Goal: Task Accomplishment & Management: Complete application form

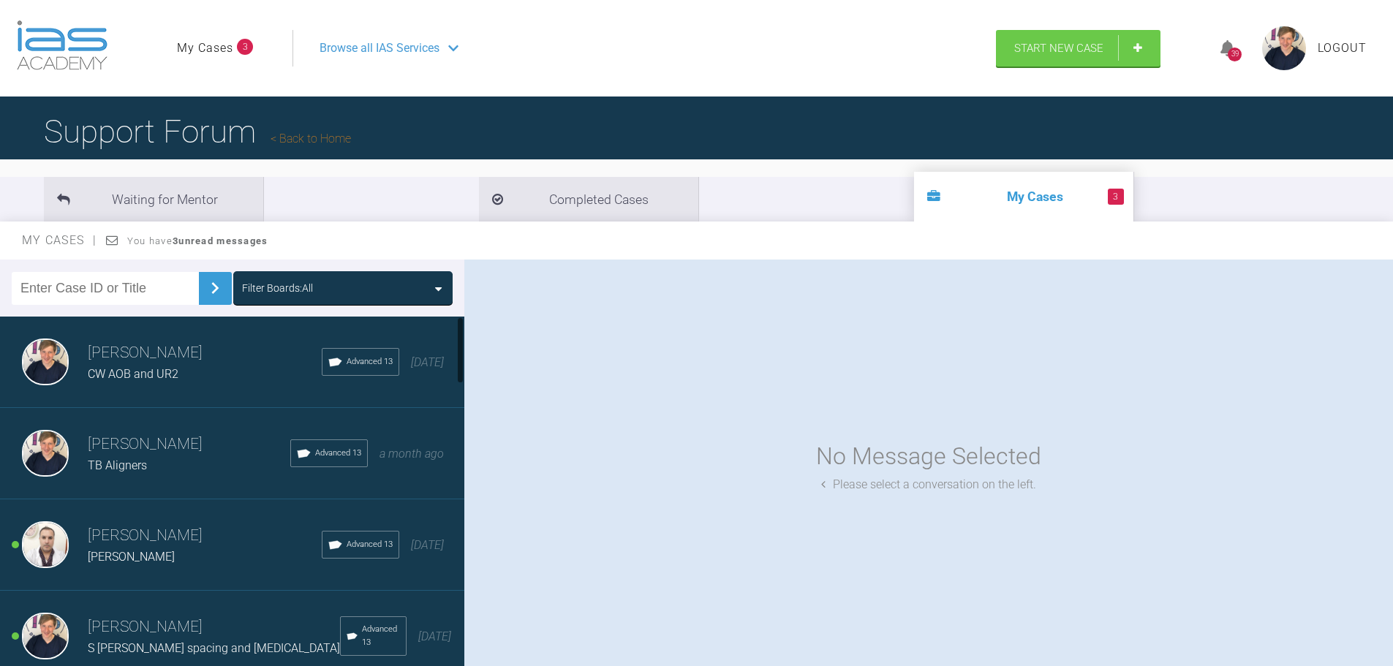
click at [171, 387] on div "[PERSON_NAME] CW AOB and UR2 Advanced 13 [DATE]" at bounding box center [237, 362] width 475 height 91
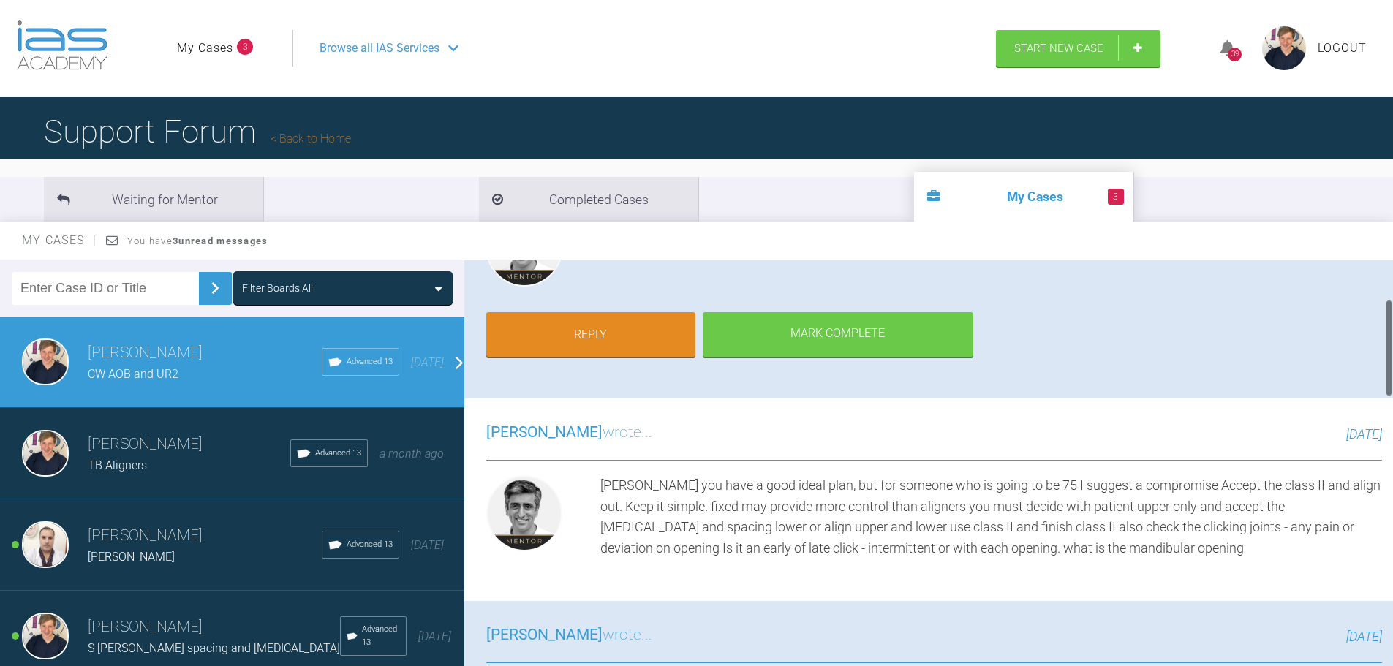
scroll to position [219, 0]
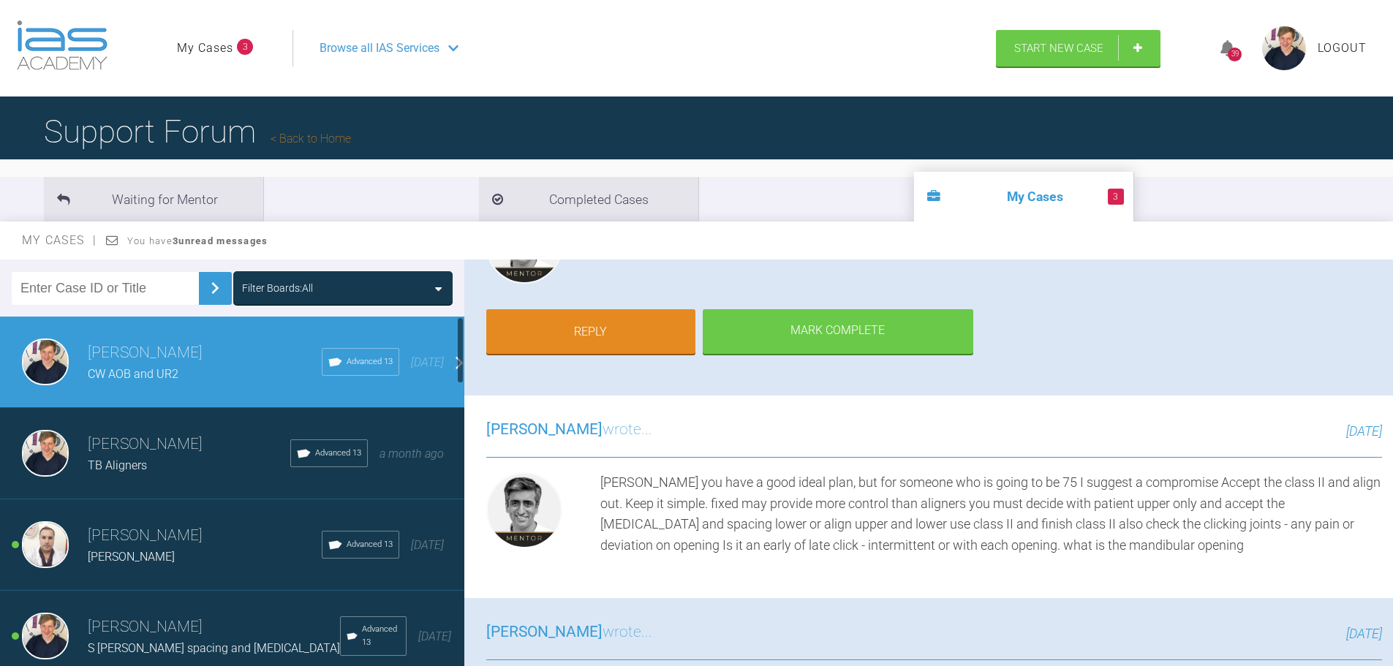
click at [207, 551] on div "[PERSON_NAME]" at bounding box center [205, 557] width 234 height 19
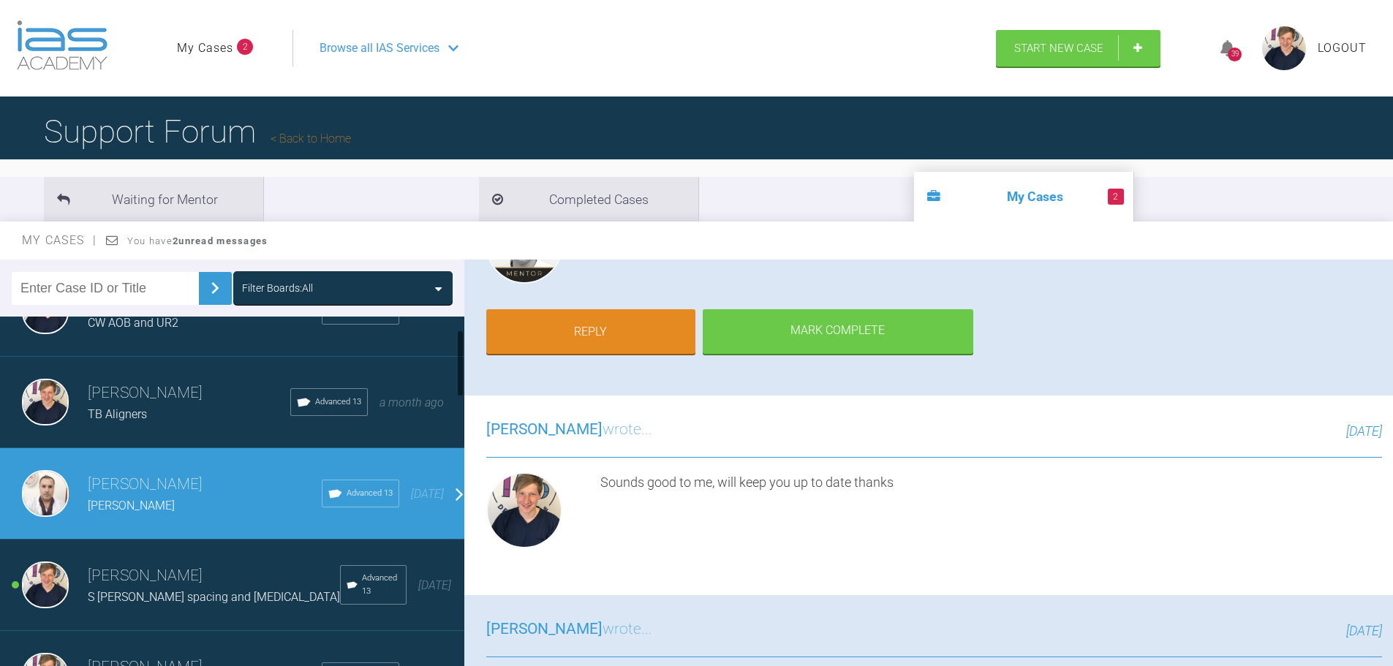
scroll to position [73, 0]
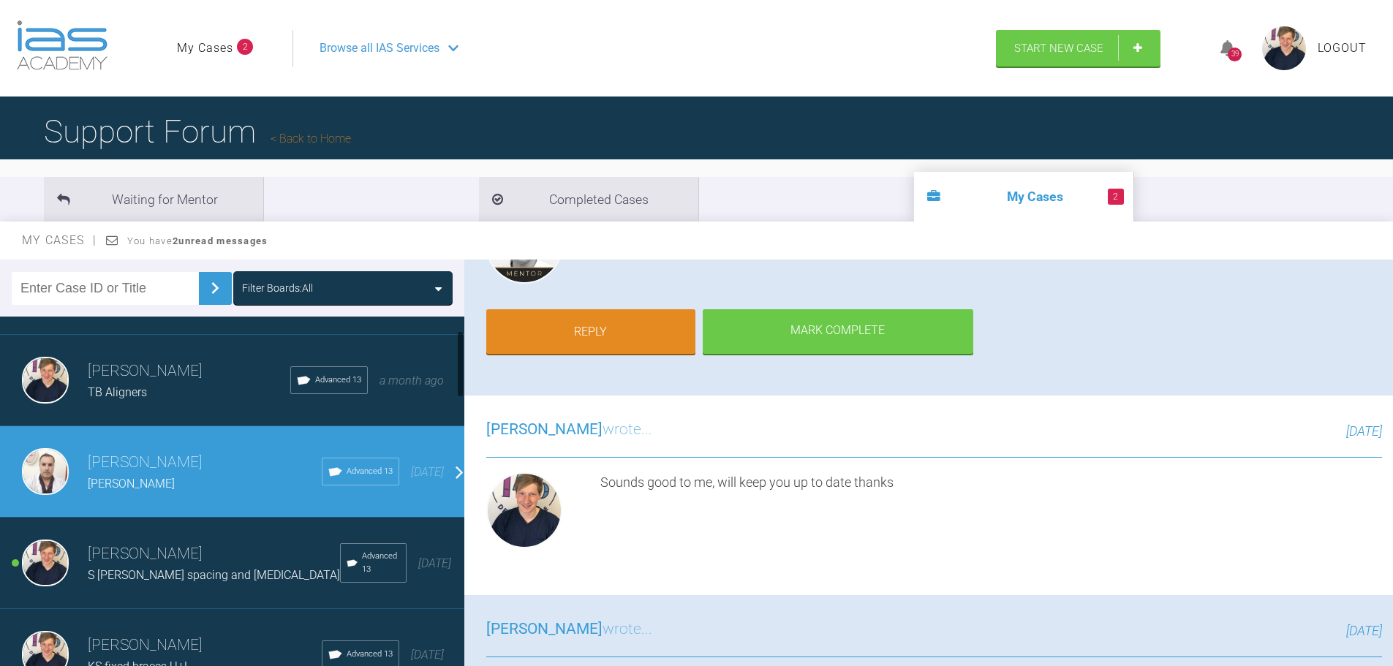
click at [237, 532] on div "[PERSON_NAME] S [PERSON_NAME] spacing and [MEDICAL_DATA] Advanced 13 [DATE]" at bounding box center [237, 563] width 475 height 91
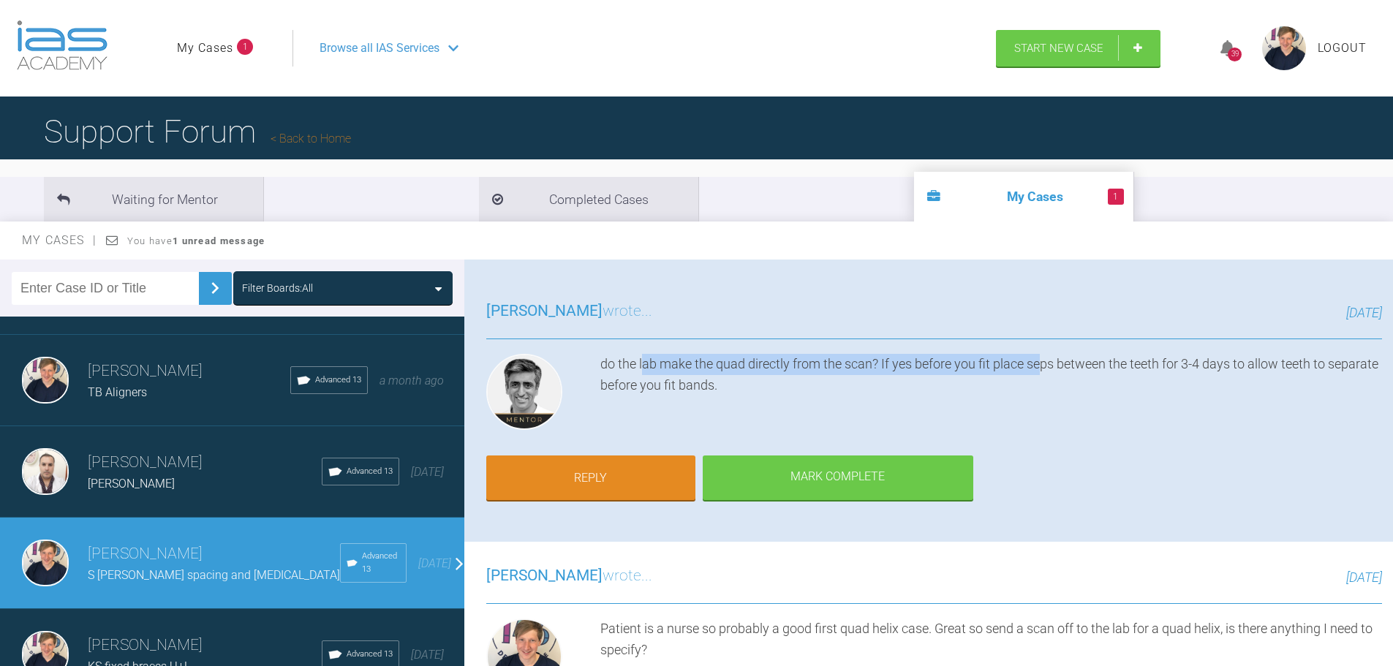
drag, startPoint x: 645, startPoint y: 360, endPoint x: 1046, endPoint y: 355, distance: 400.7
click at [1046, 355] on div "do the lab make the quad directly from the scan? If yes before you fit place se…" at bounding box center [991, 395] width 782 height 82
click at [1089, 370] on div "do the lab make the quad directly from the scan? If yes before you fit place se…" at bounding box center [991, 395] width 782 height 82
click at [358, 51] on span "Browse all IAS Services" at bounding box center [380, 48] width 120 height 19
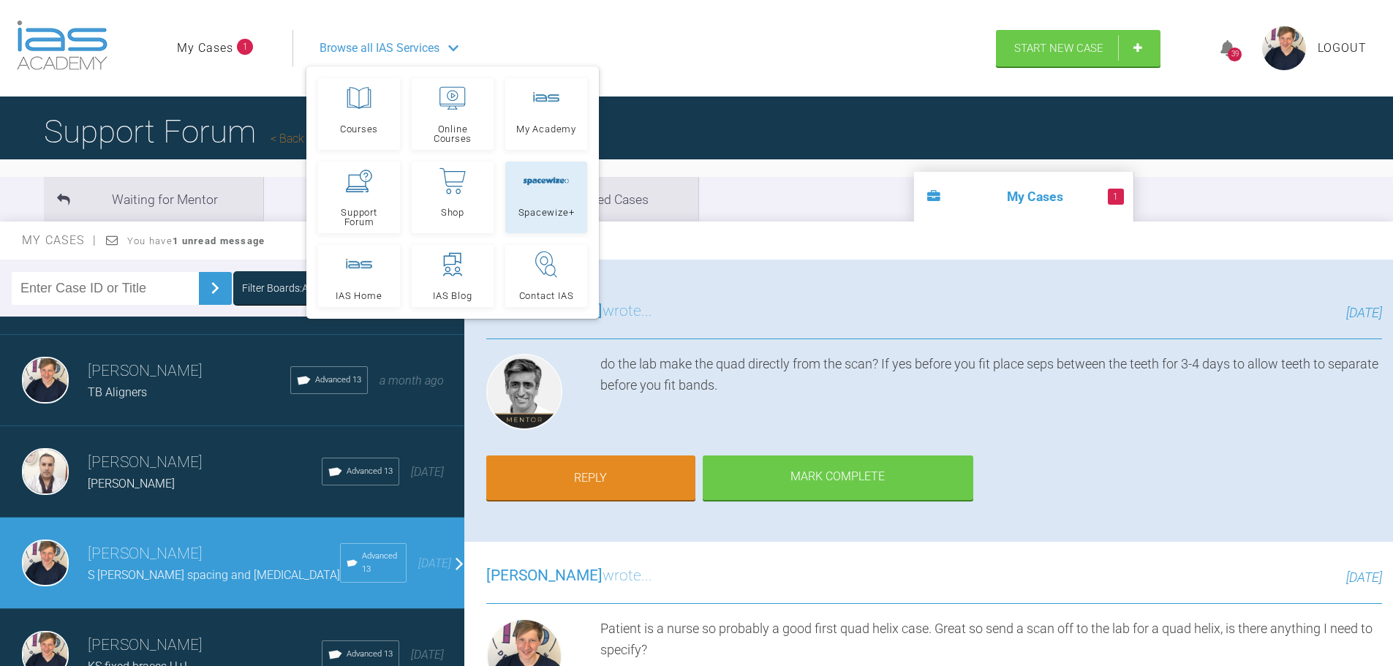
click at [571, 228] on link "Spacewize+" at bounding box center [546, 198] width 82 height 72
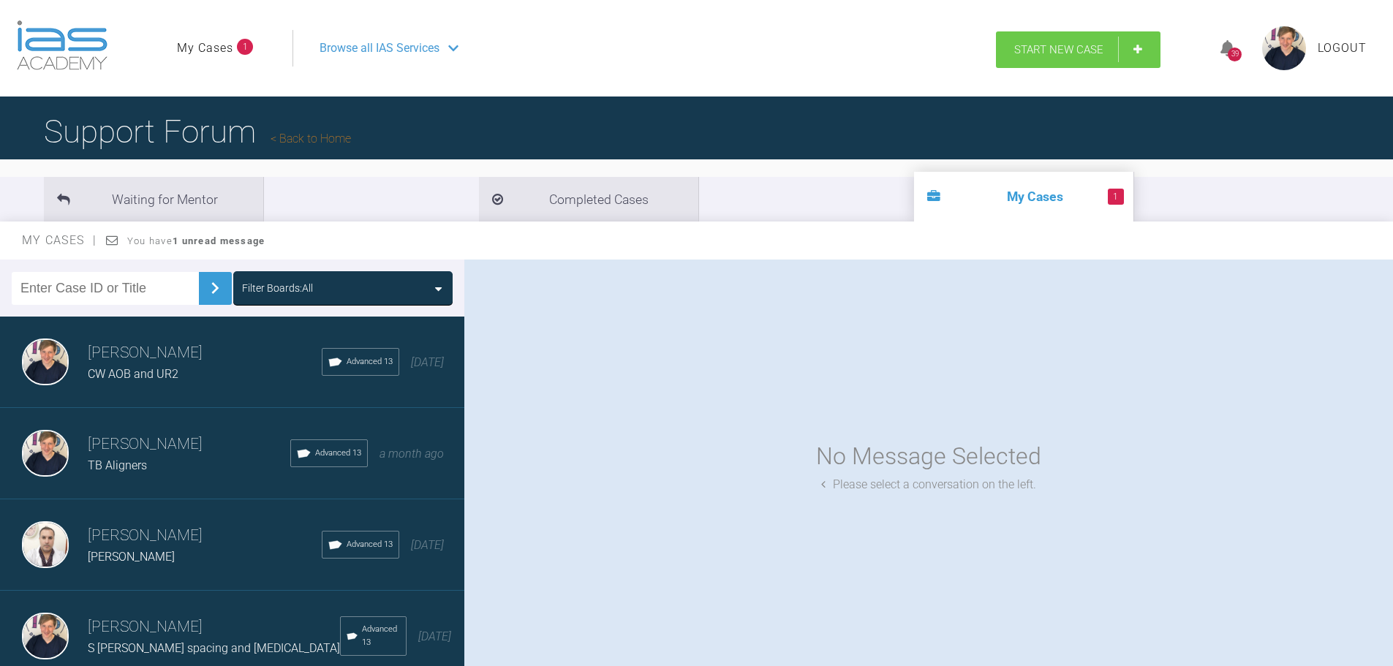
click at [1061, 58] on link "Start New Case" at bounding box center [1078, 49] width 165 height 37
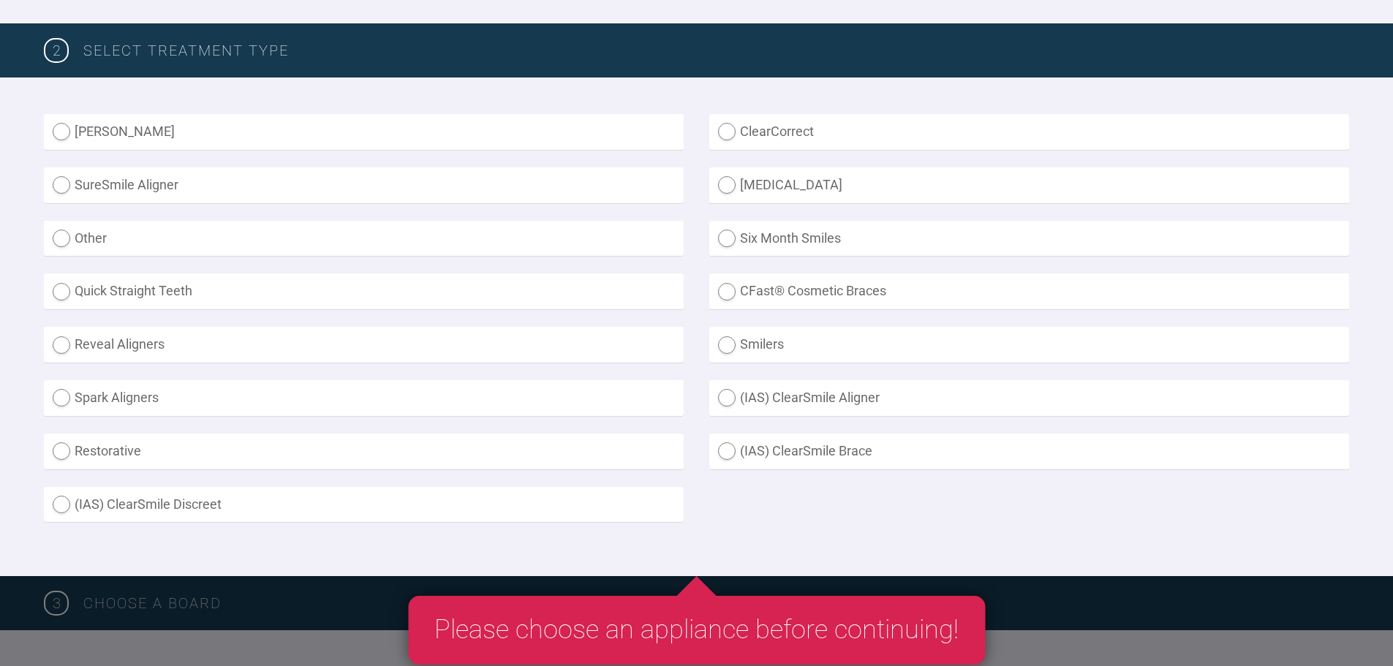
scroll to position [366, 0]
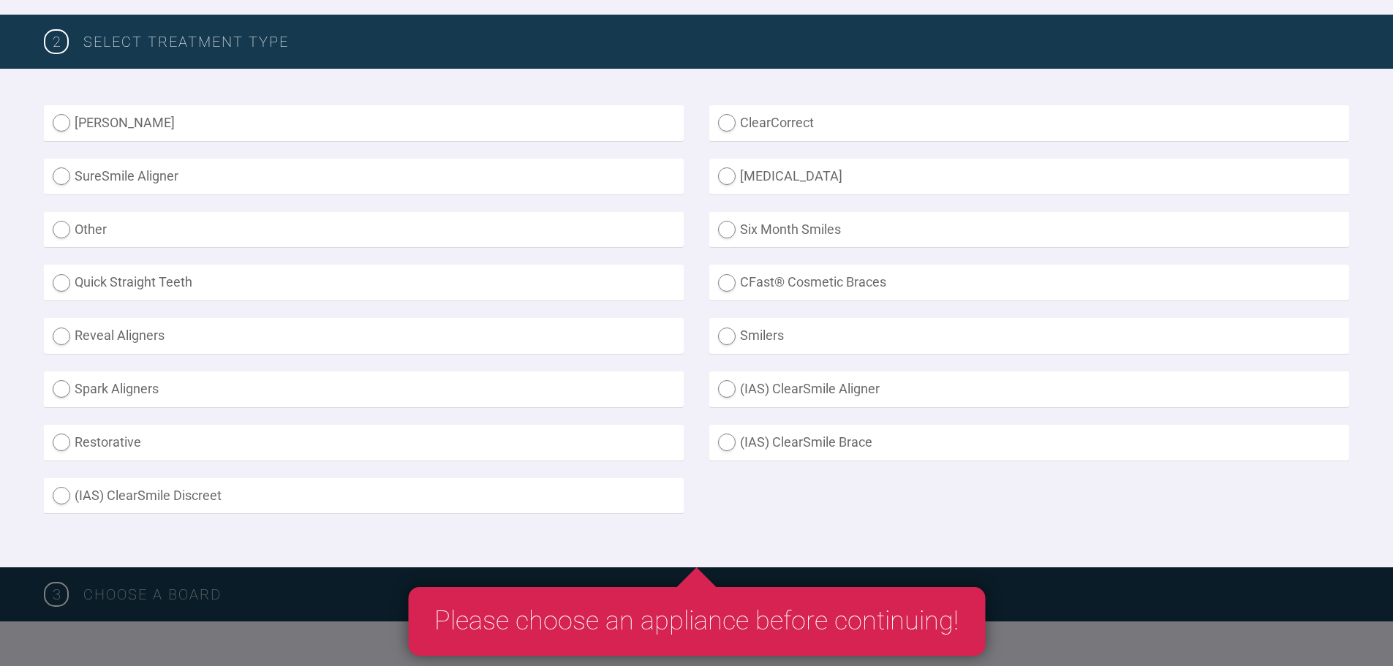
click at [815, 383] on label "(IAS) ClearSmile Aligner" at bounding box center [1029, 389] width 640 height 36
radio Aligner "true"
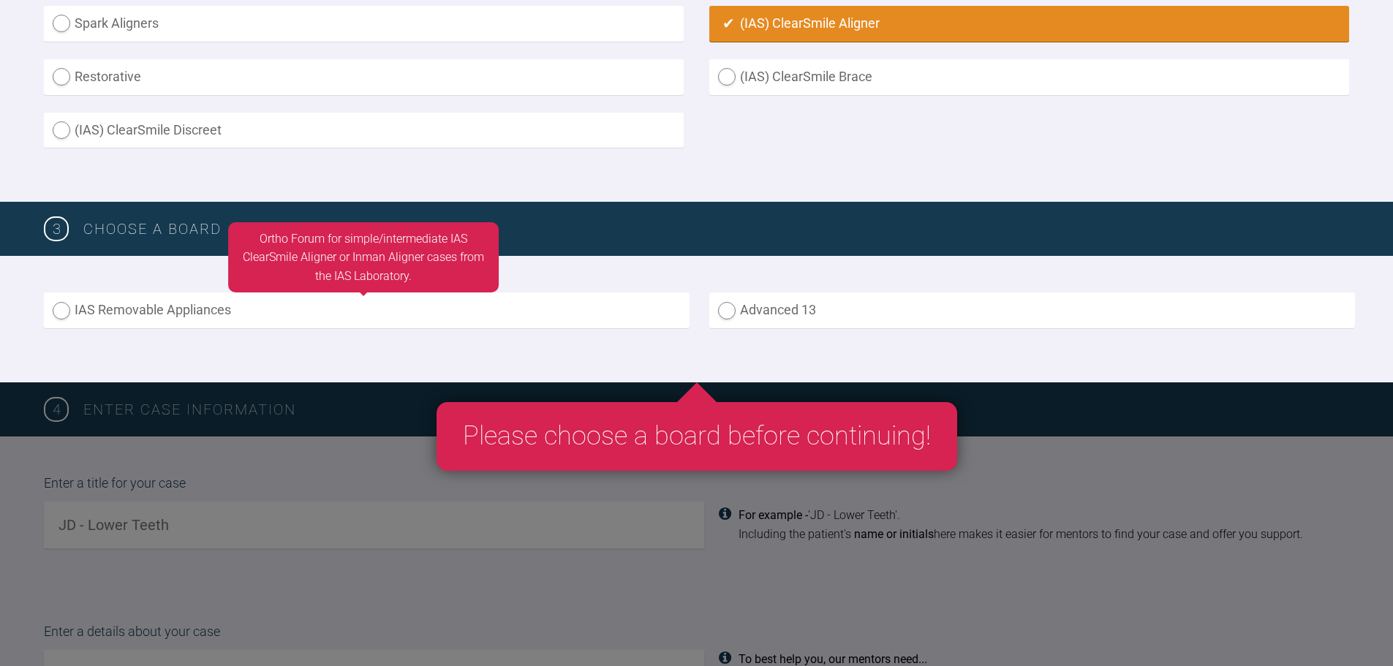
click at [564, 322] on label "IAS Removable Appliances" at bounding box center [367, 310] width 646 height 36
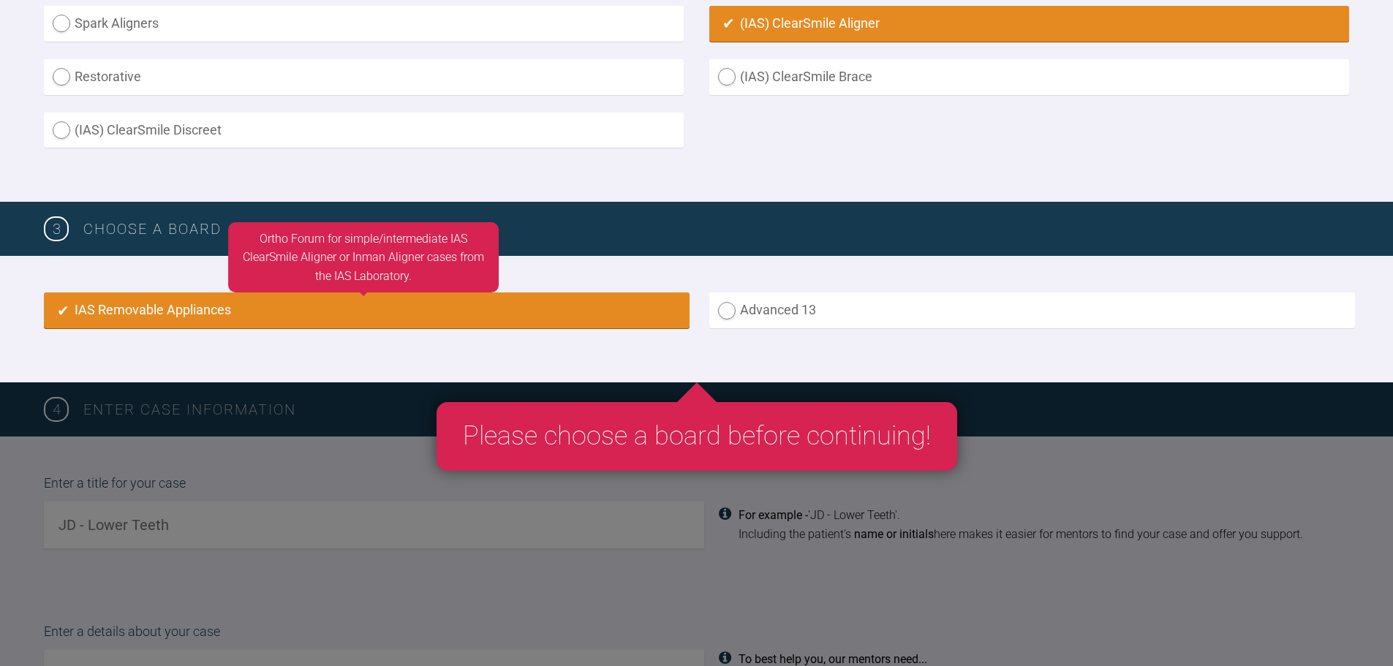
radio input "true"
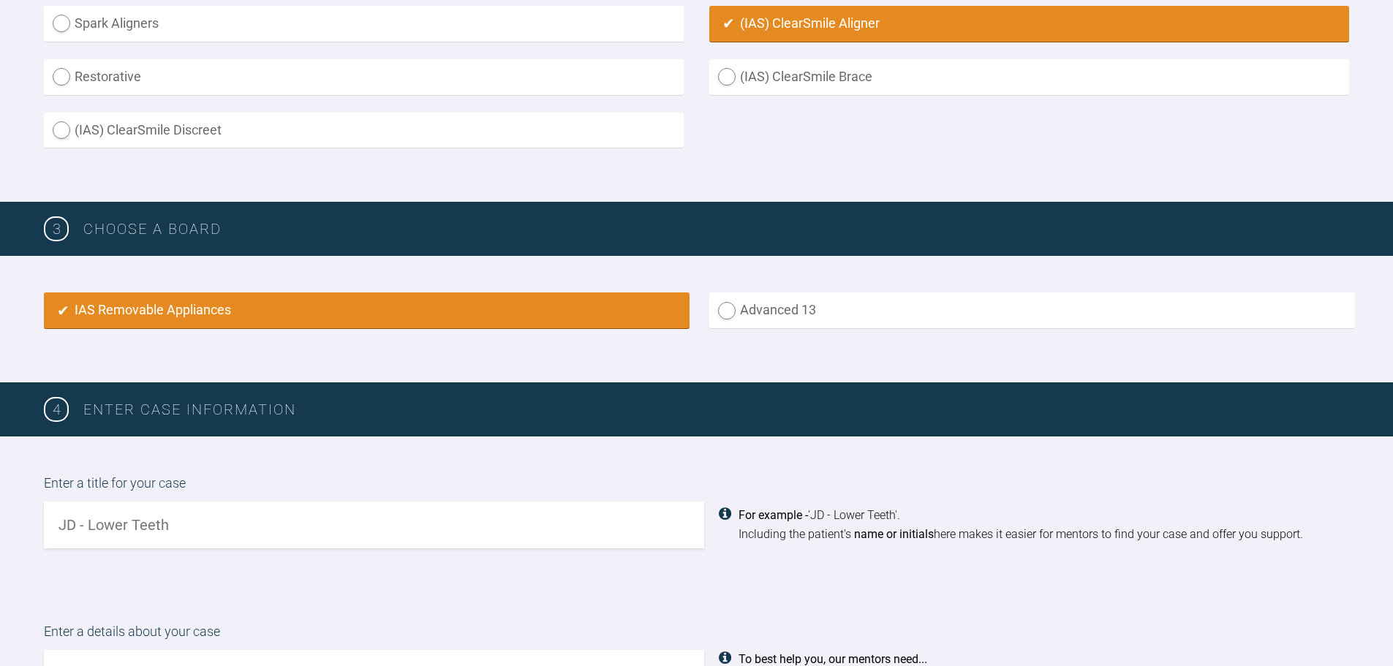
scroll to position [1026, 0]
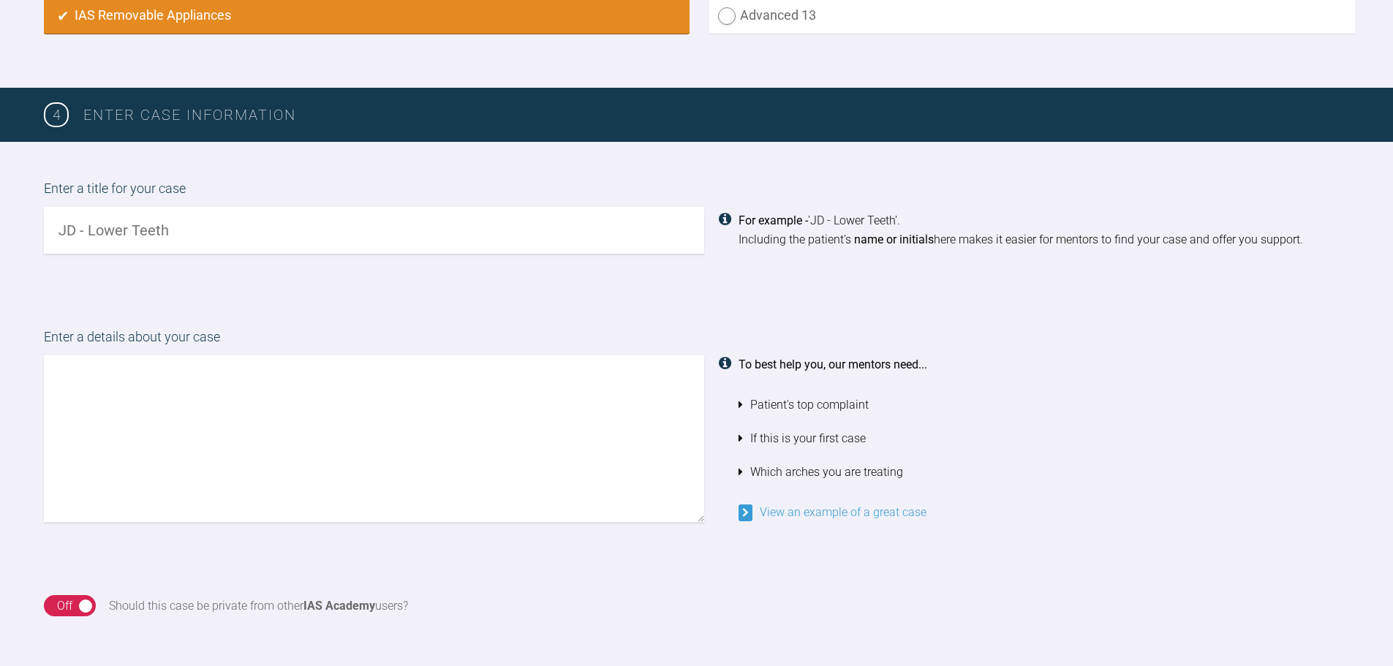
click at [330, 246] on input "text" at bounding box center [374, 230] width 660 height 47
click at [449, 235] on input "LG" at bounding box center [374, 230] width 660 height 47
type input "LG Upper aligners"
click at [349, 422] on textarea at bounding box center [374, 438] width 660 height 167
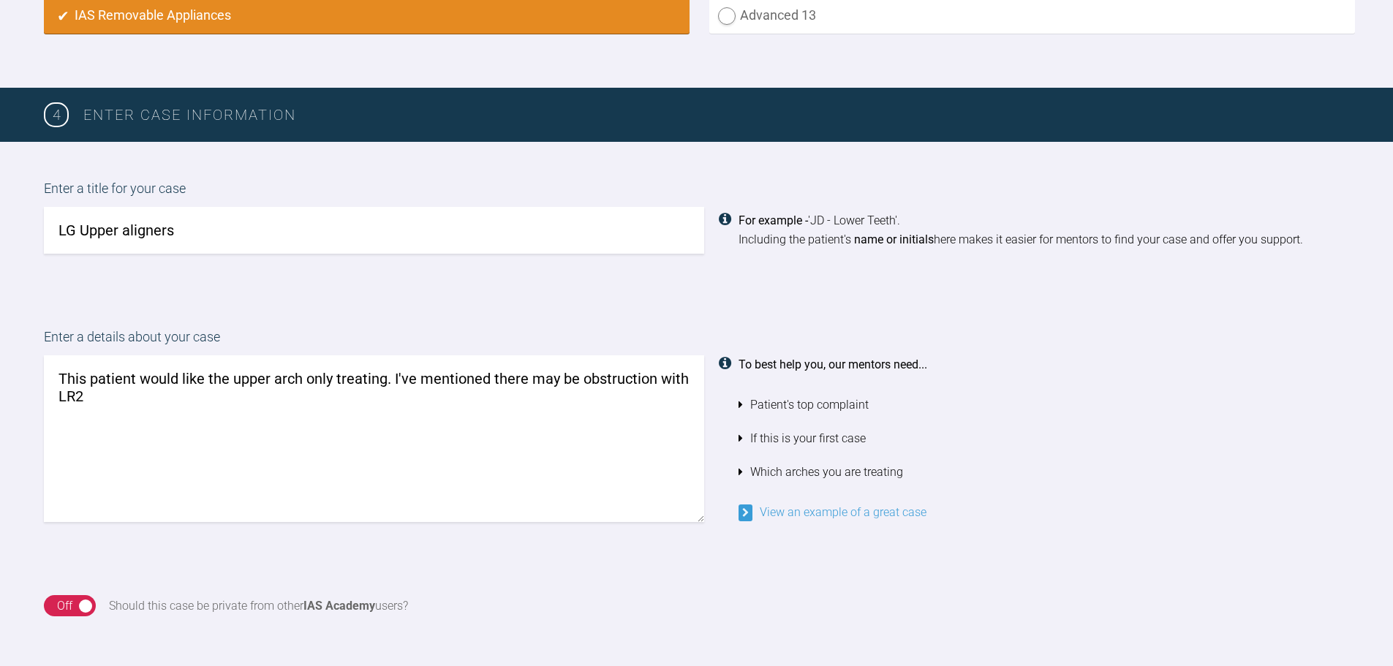
click at [581, 401] on textarea "This patient would like the upper arch only treating. I've mentioned there may …" at bounding box center [374, 438] width 660 height 167
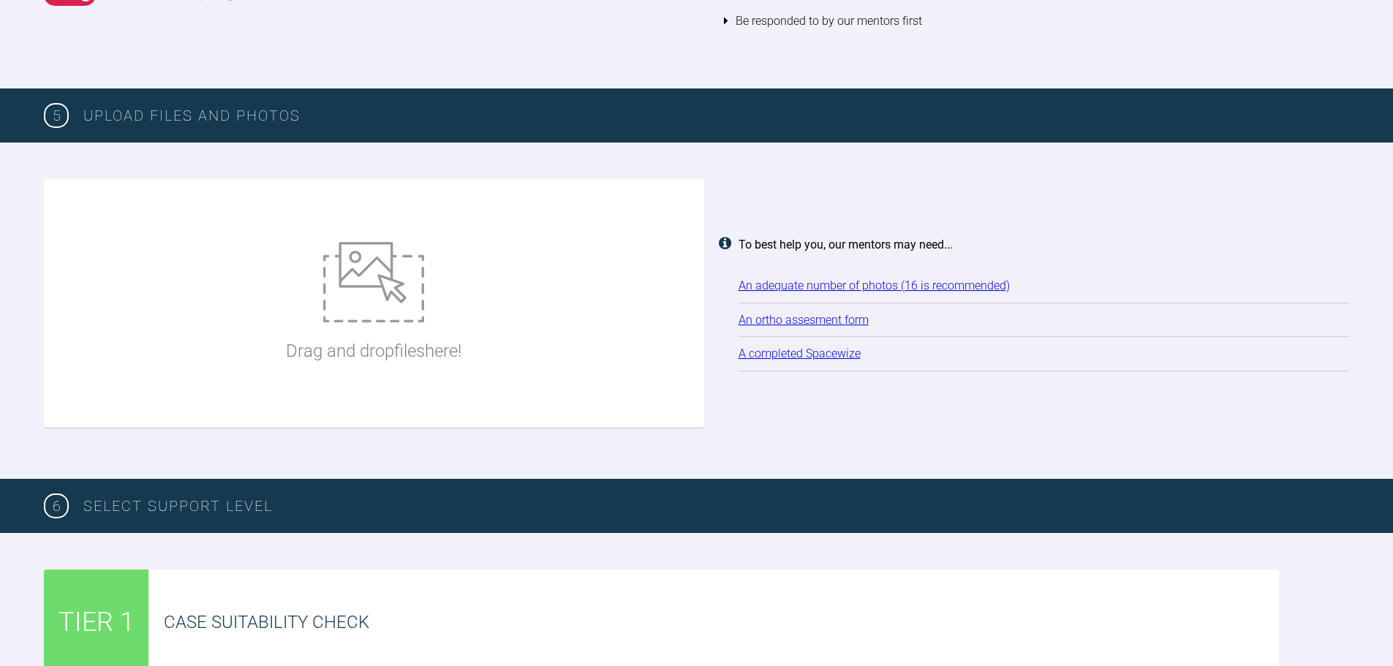
scroll to position [1903, 0]
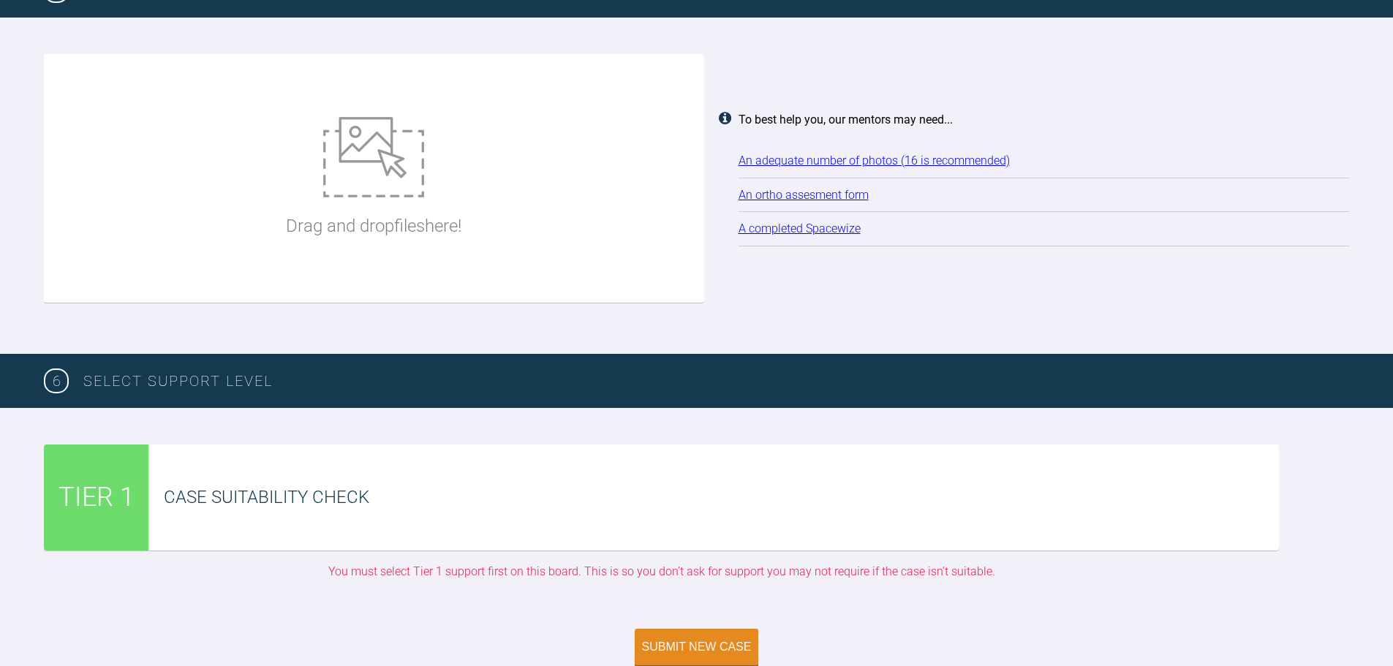
type textarea "This patient would like the upper arch only treating. I've mentioned there may …"
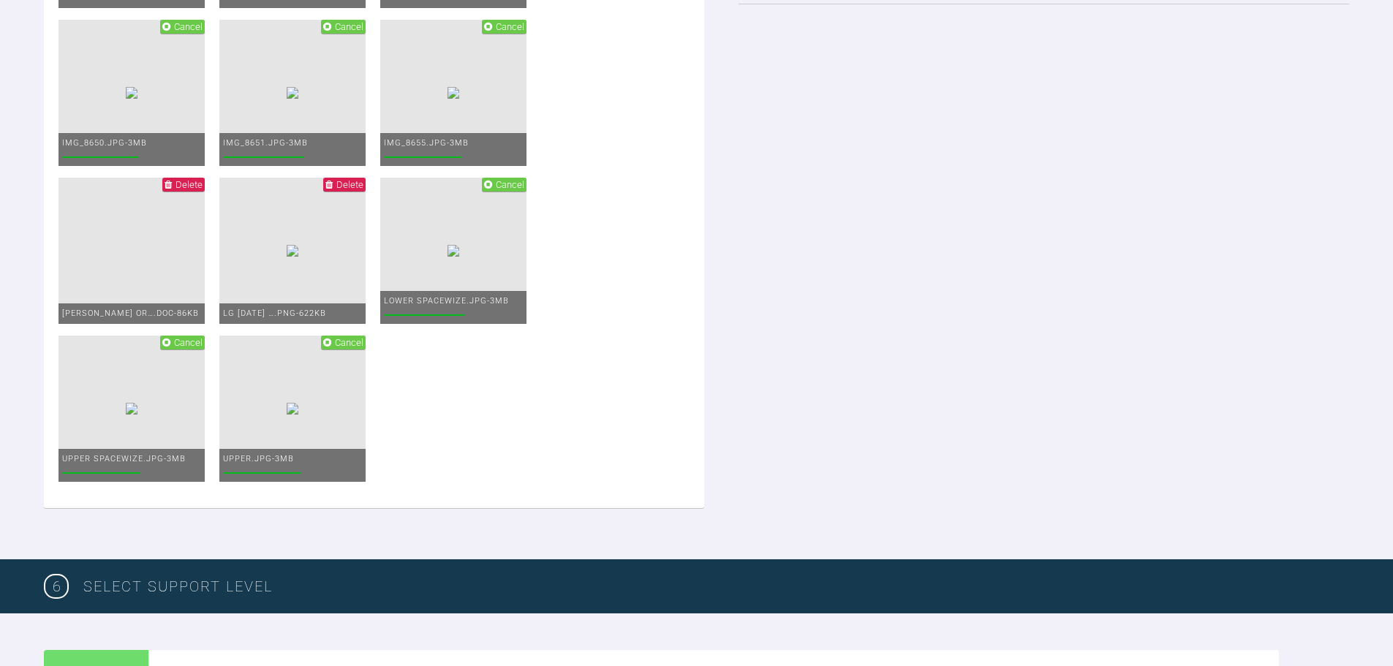
scroll to position [2927, 0]
